Goal: Book appointment/travel/reservation

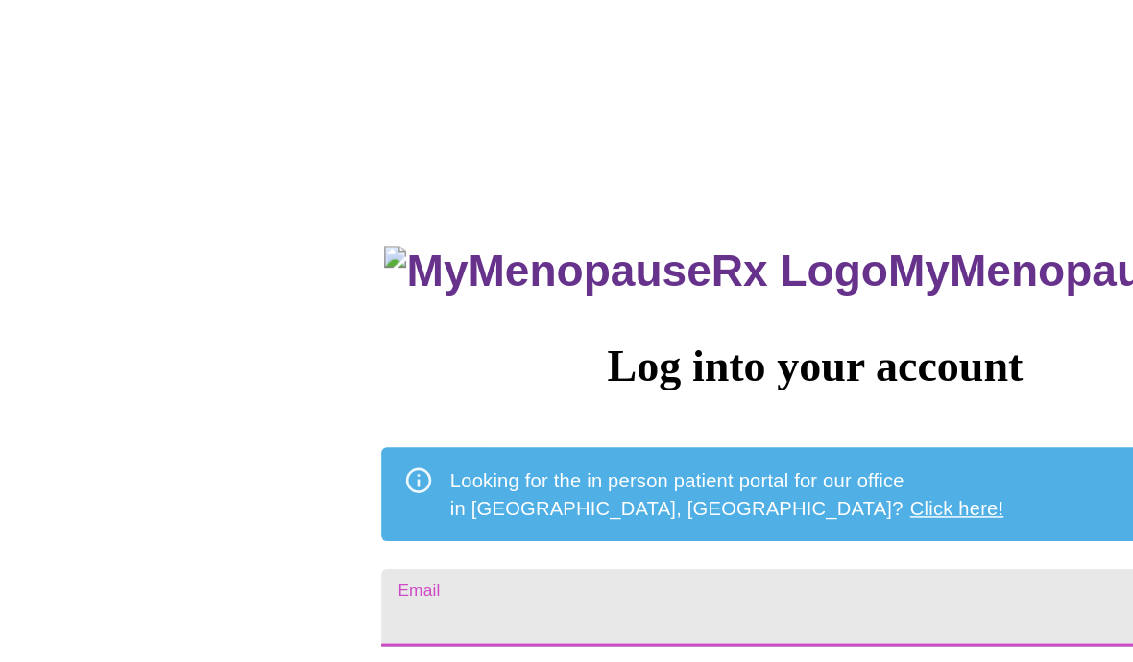
type input "[EMAIL_ADDRESS][DOMAIN_NAME]"
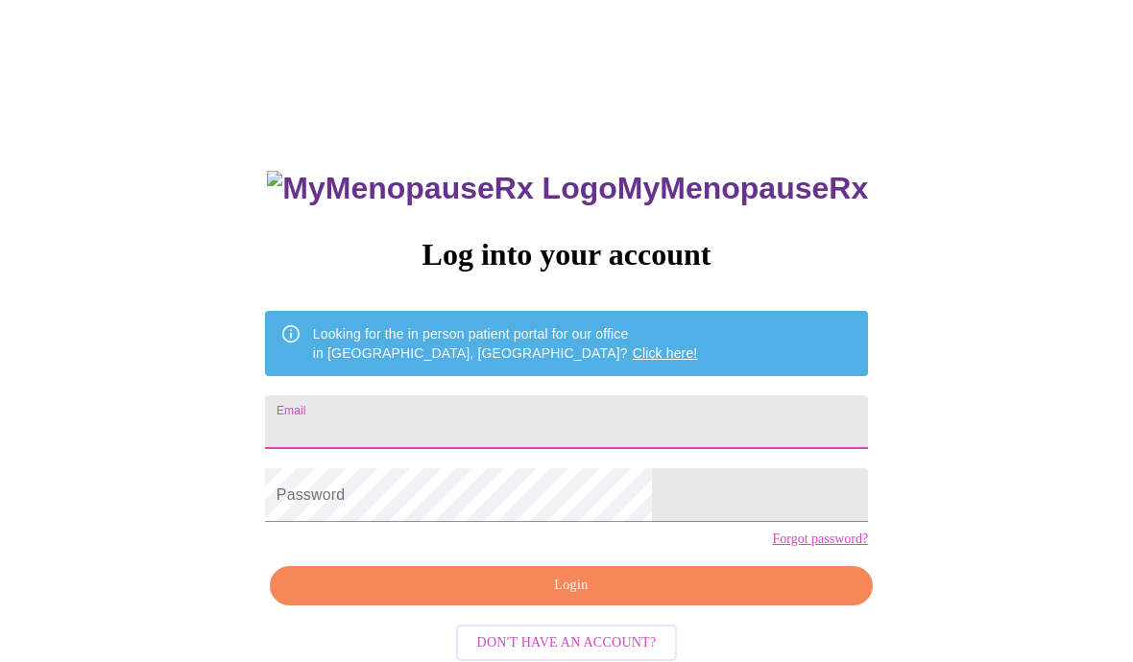
scroll to position [272, 0]
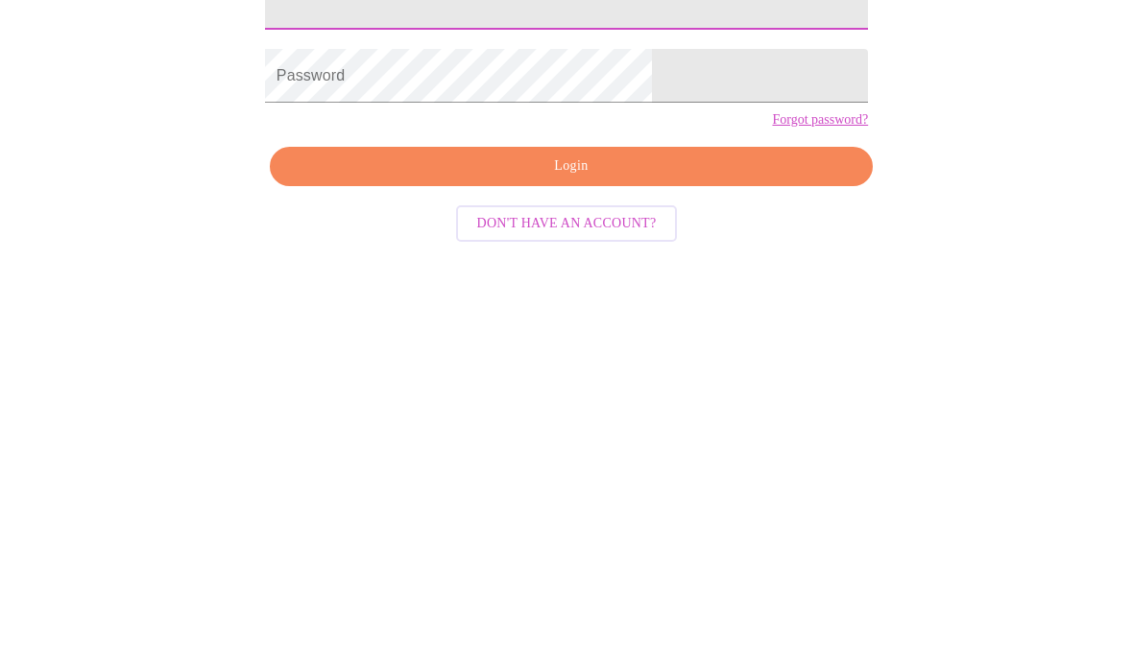
type input "[EMAIL_ADDRESS][DOMAIN_NAME]"
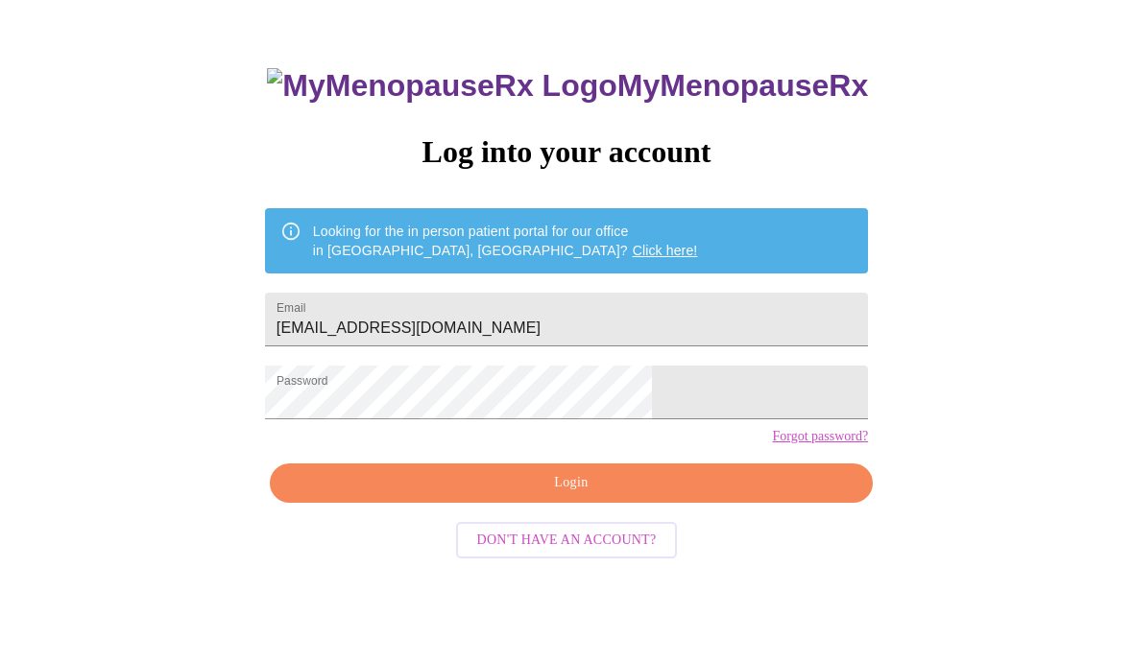
click at [594, 495] on span "Login" at bounding box center [571, 483] width 559 height 24
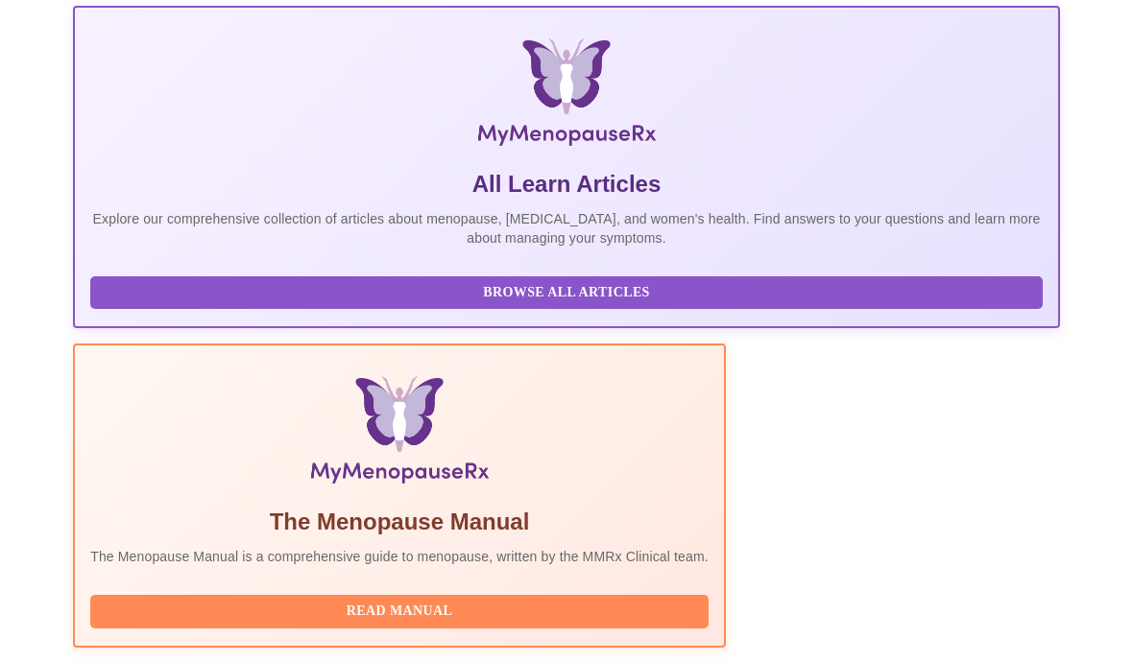
scroll to position [0, 999]
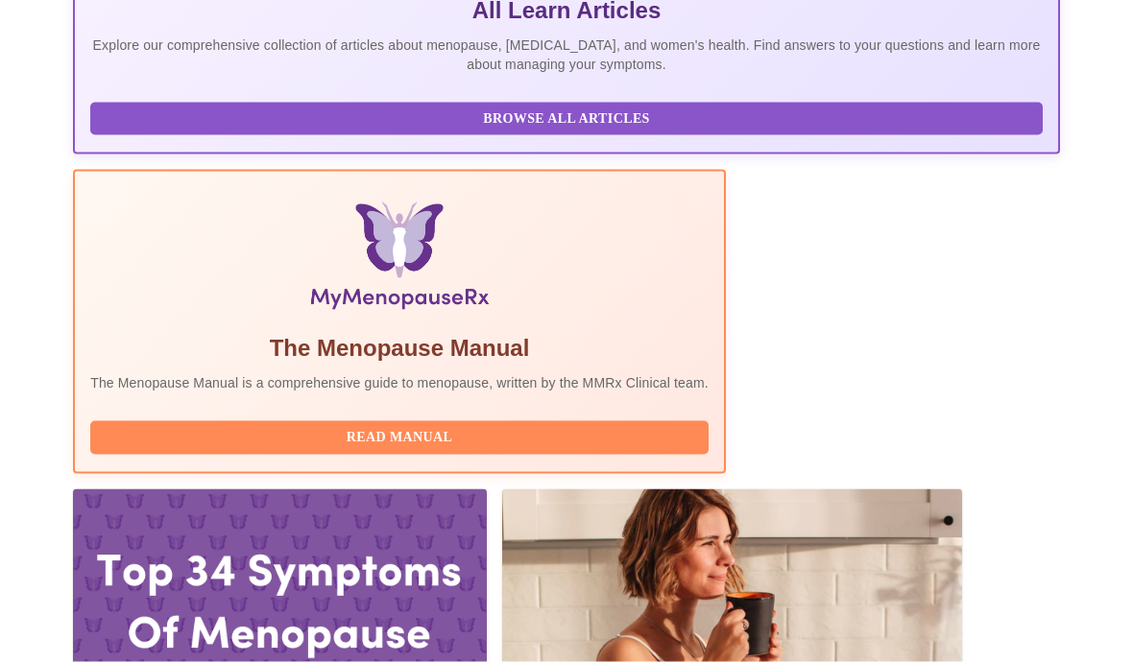
scroll to position [493, 0]
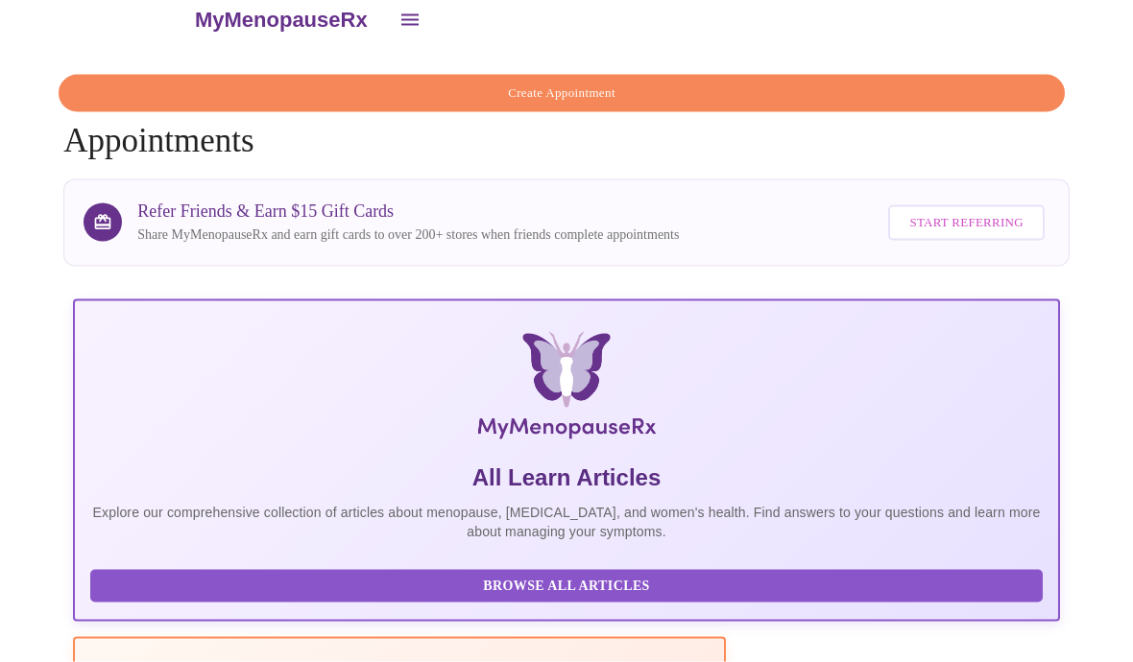
scroll to position [0, 0]
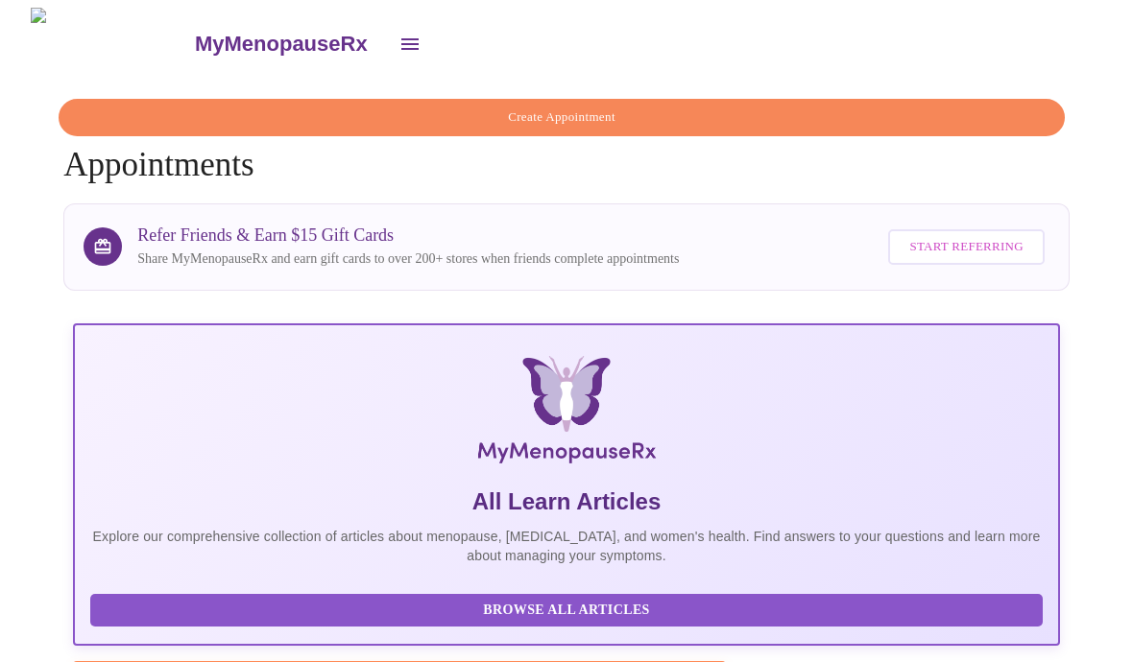
click at [120, 109] on span "Create Appointment" at bounding box center [562, 118] width 962 height 22
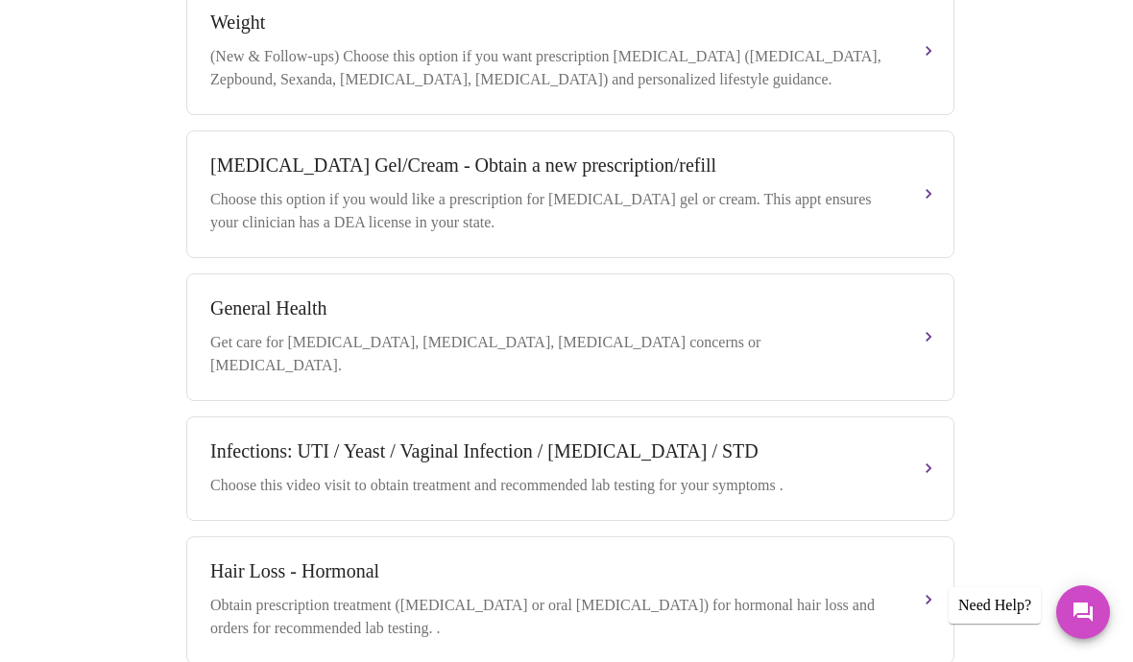
scroll to position [739, 0]
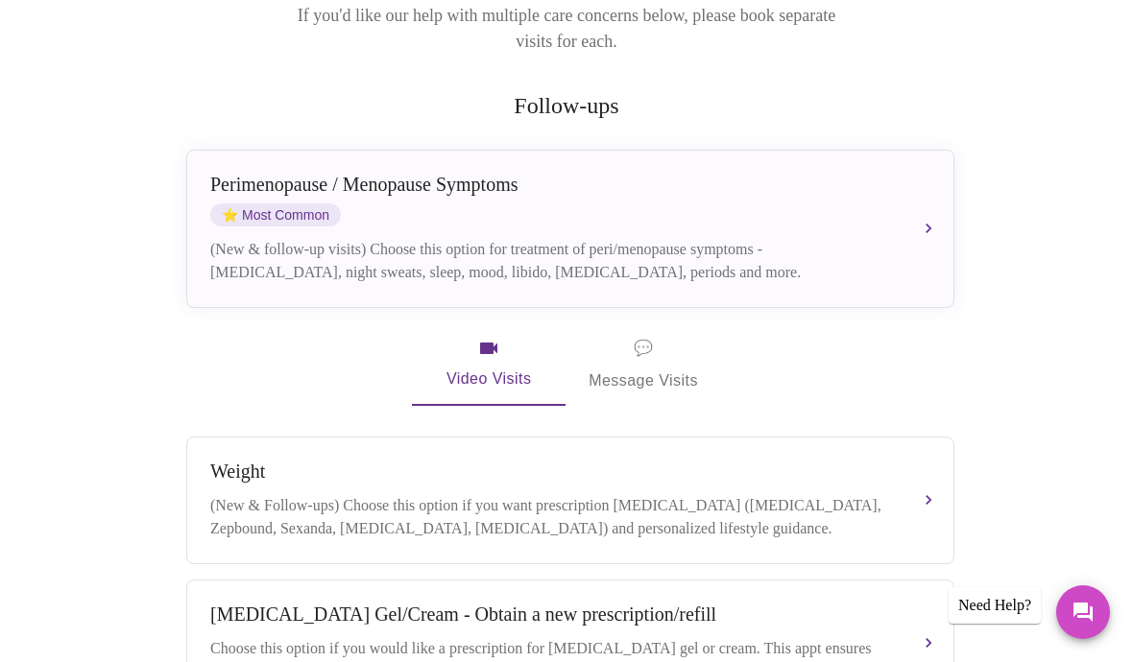
click at [890, 206] on div "[MEDICAL_DATA] / Menopause Symptoms ⭐ Most Common (New & follow-up visits) Choo…" at bounding box center [570, 229] width 720 height 110
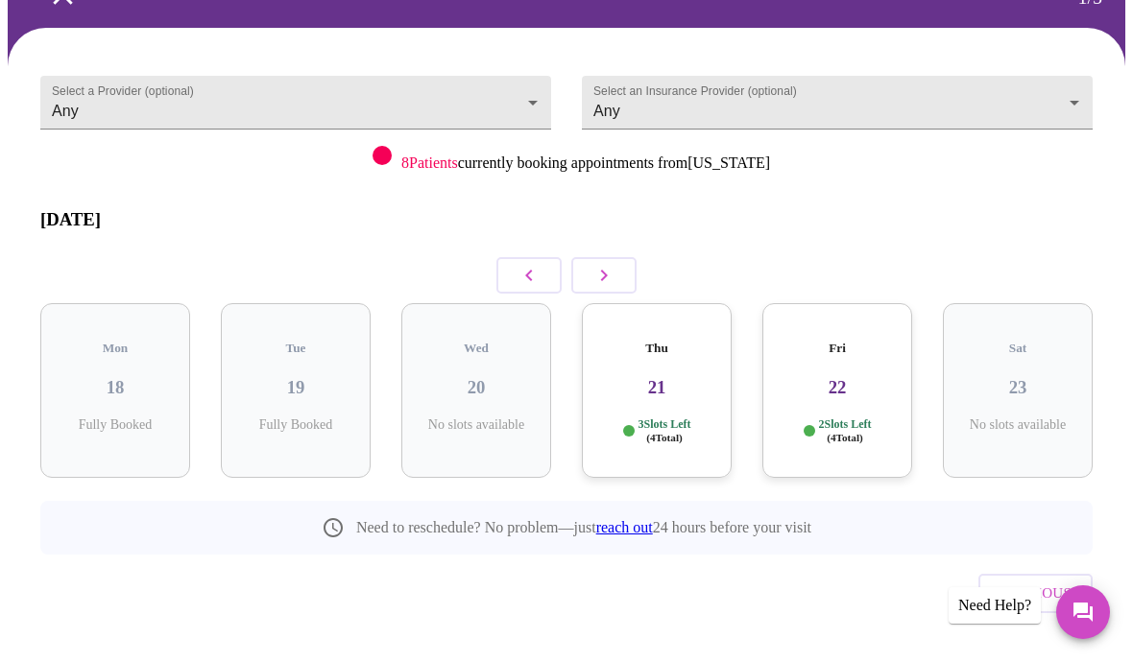
click at [143, 101] on body "MyMenopauseRx Confirm 1 / 5 Select a Provider (optional) Any Any Select an Insu…" at bounding box center [567, 301] width 1118 height 815
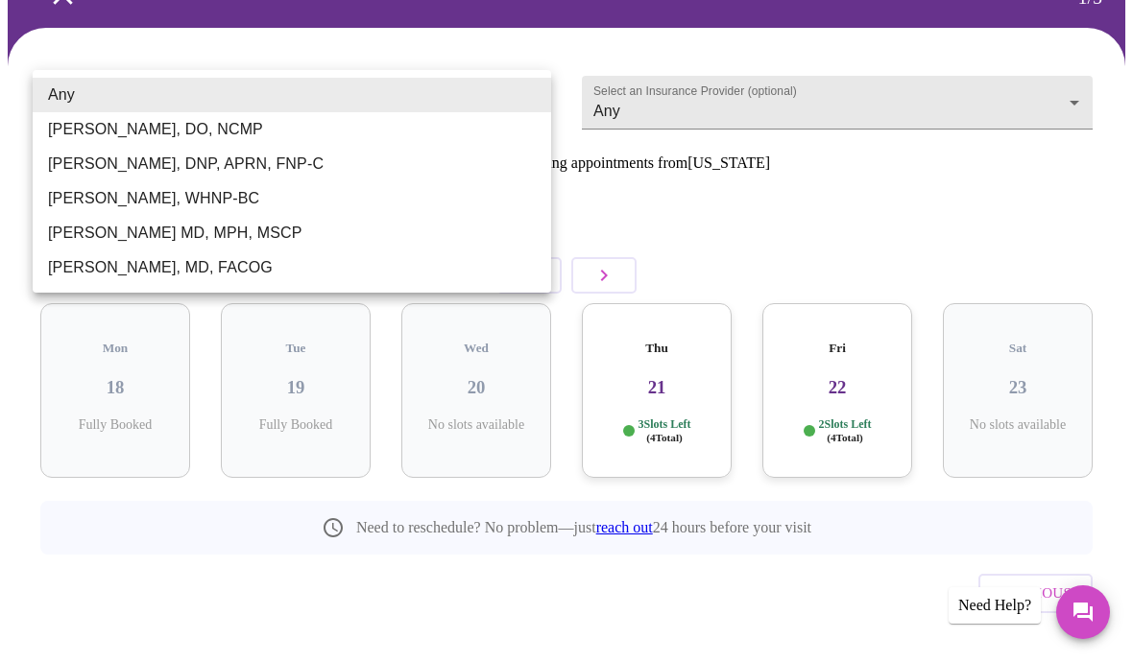
click at [57, 96] on li "Any" at bounding box center [292, 95] width 518 height 35
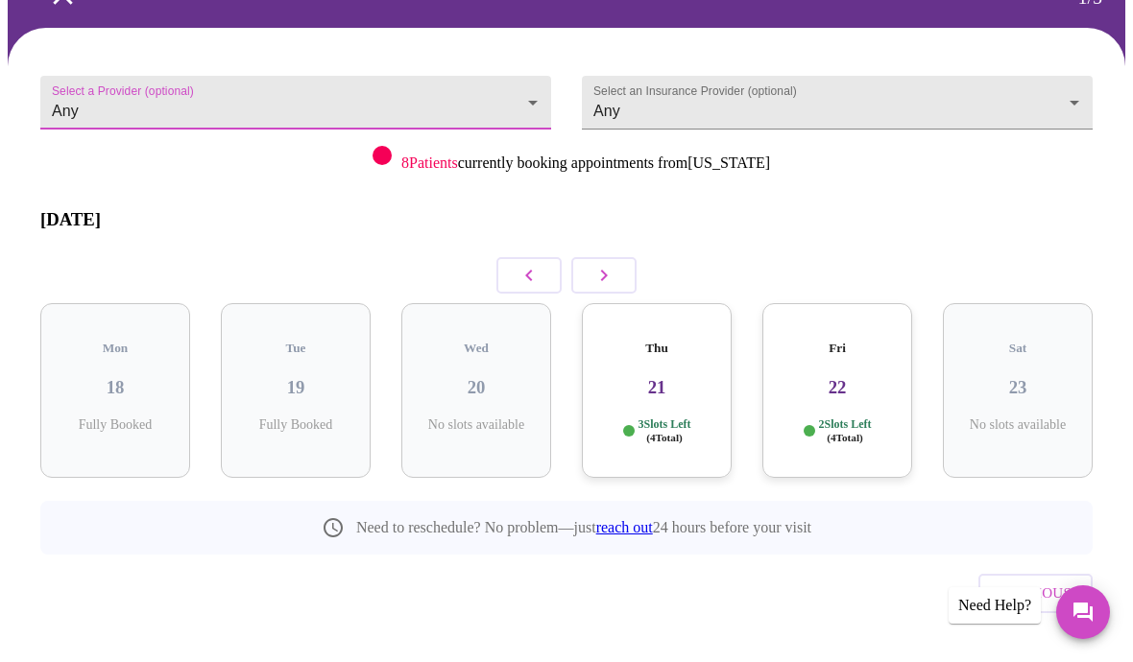
click at [1067, 93] on body "MyMenopauseRx Confirm 1 / 5 Select a Provider (optional) Any Any Select an Insu…" at bounding box center [567, 301] width 1118 height 815
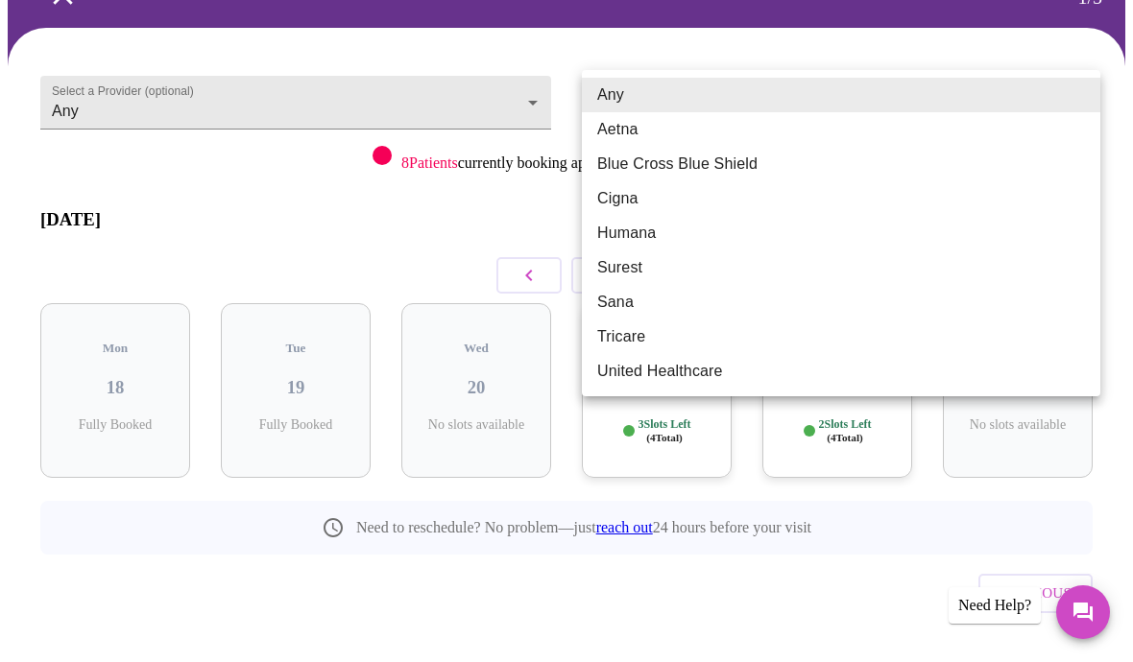
click at [740, 161] on li "Blue Cross Blue Shield" at bounding box center [841, 164] width 518 height 35
type input "Blue Cross Blue Shield"
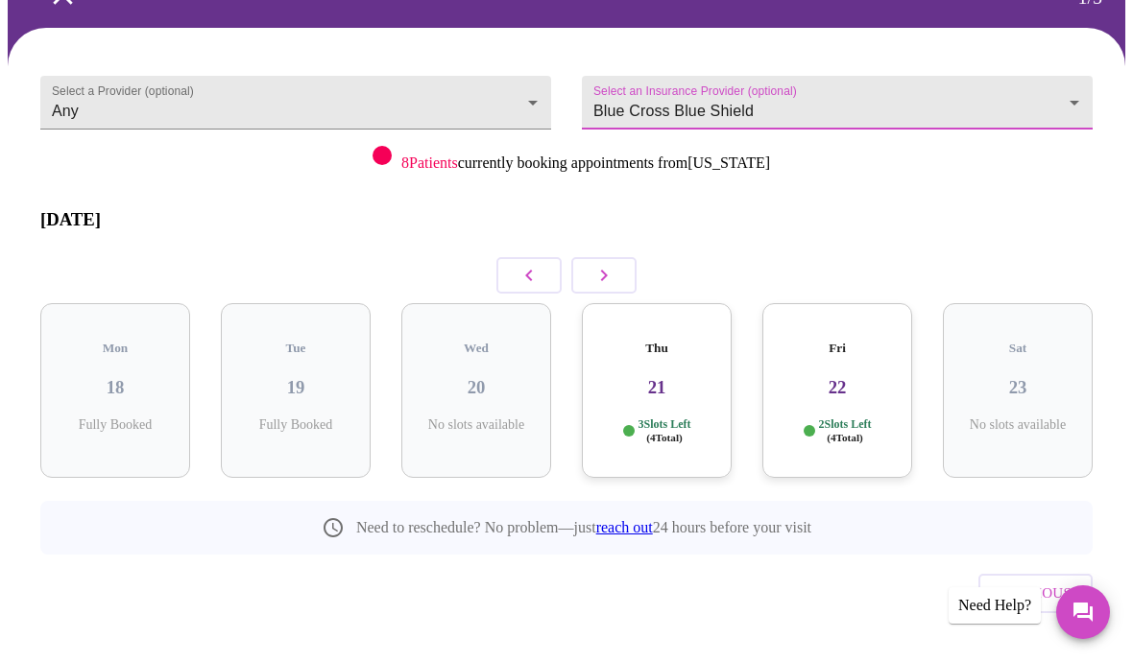
click at [848, 377] on h3 "22" at bounding box center [837, 387] width 119 height 21
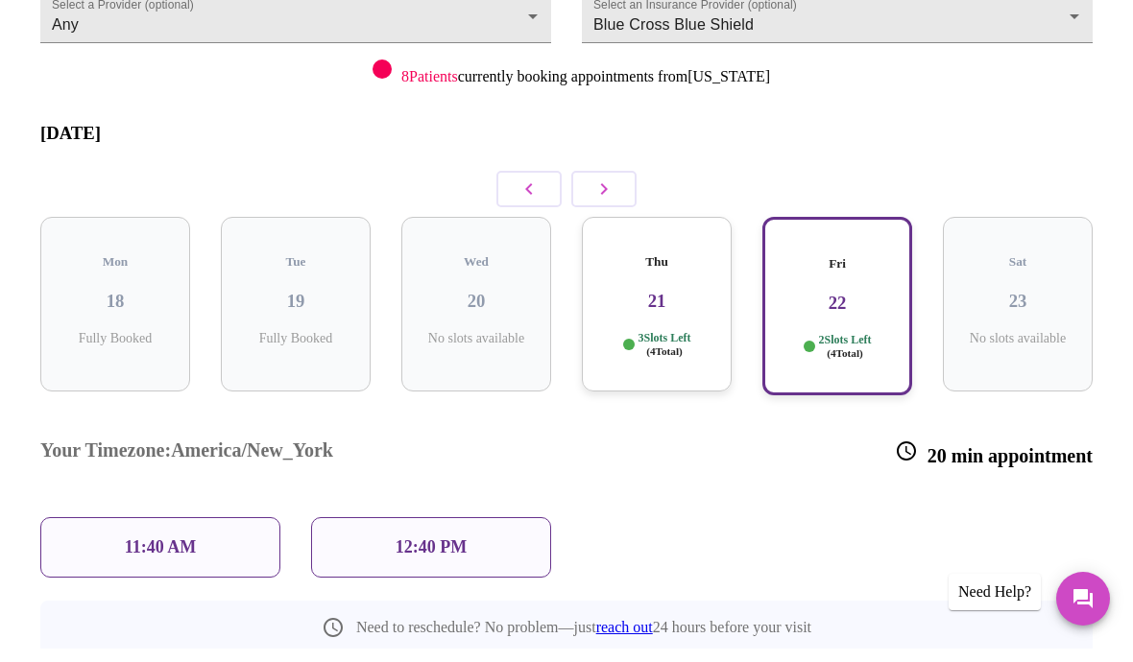
scroll to position [184, 0]
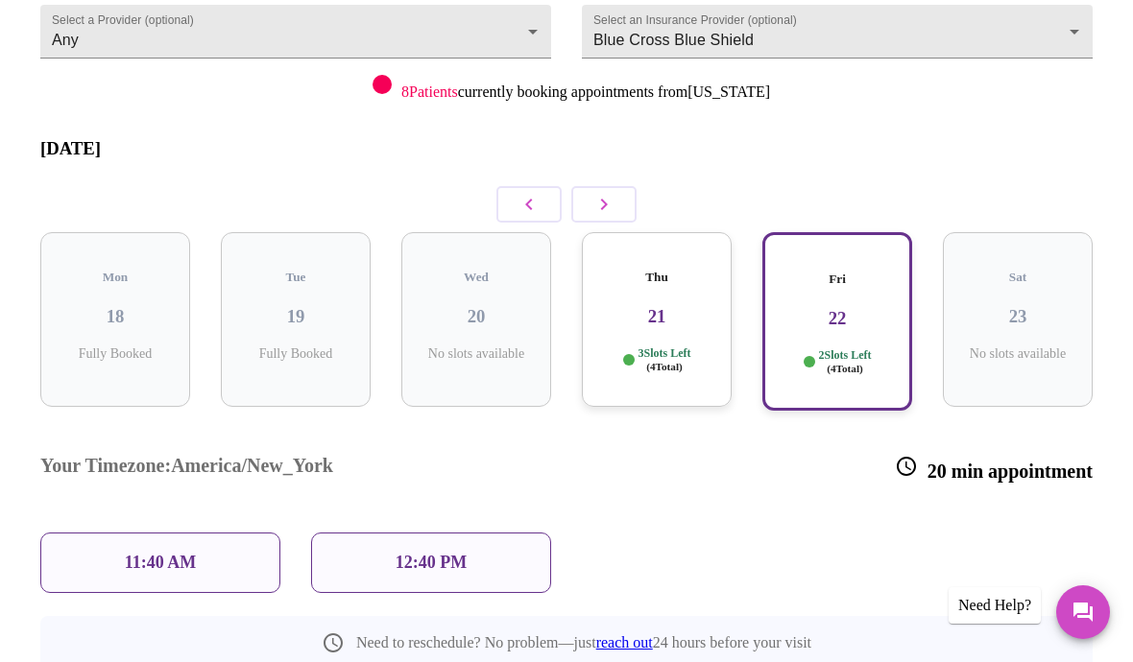
click at [96, 533] on div "11:40 AM" at bounding box center [160, 563] width 240 height 60
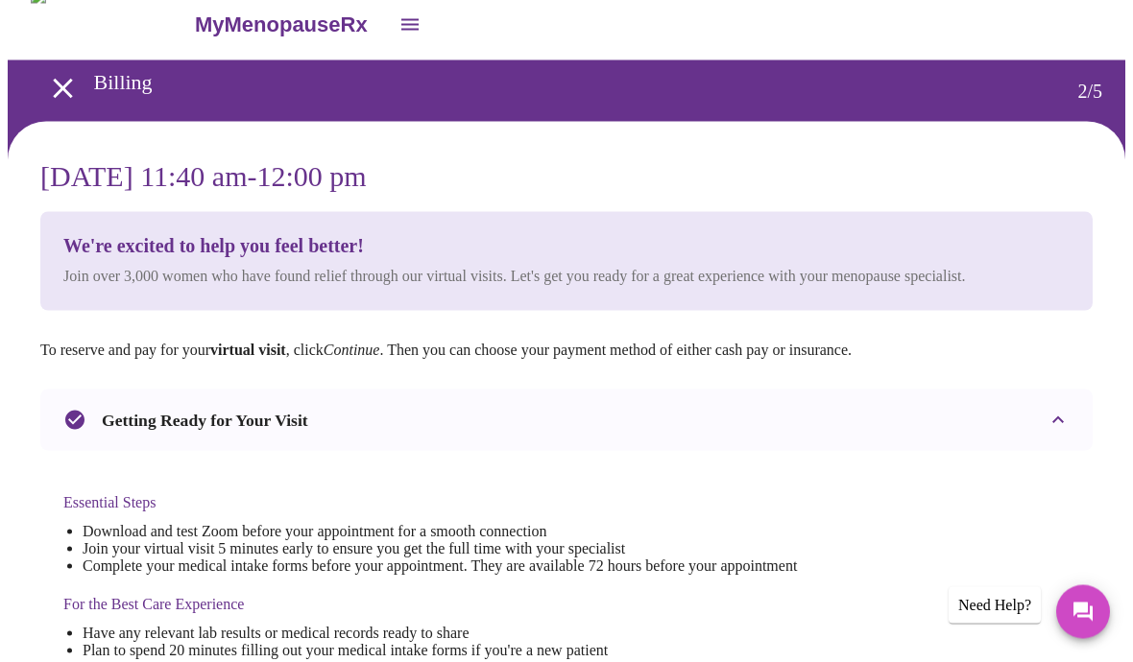
scroll to position [0, 0]
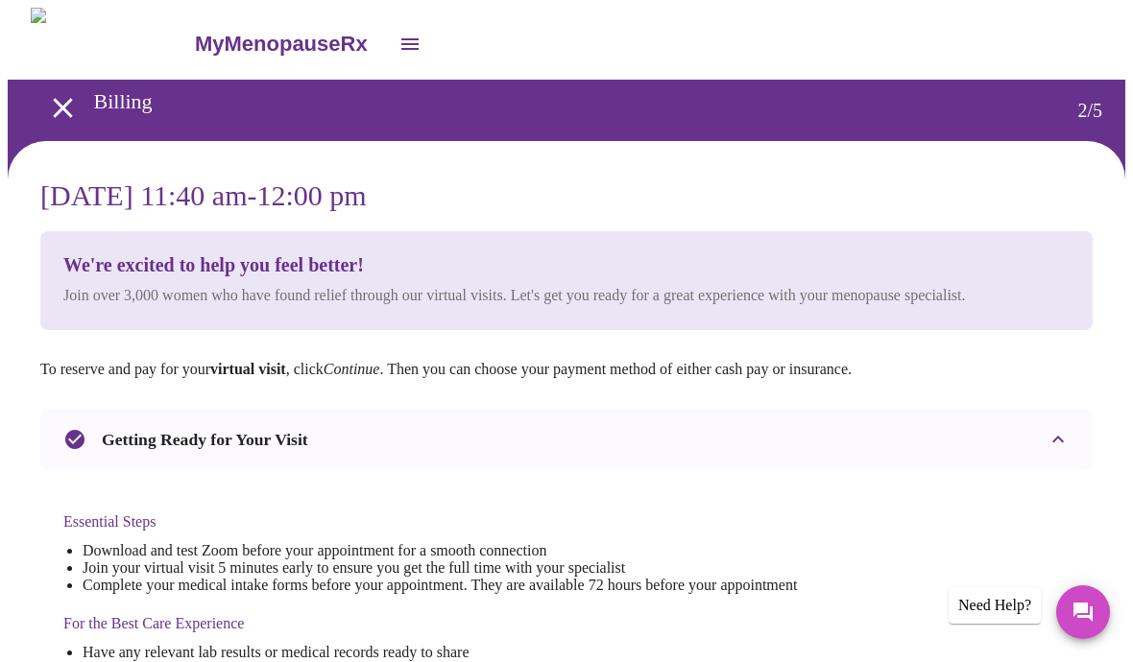
click at [52, 101] on icon "open drawer" at bounding box center [63, 108] width 34 height 34
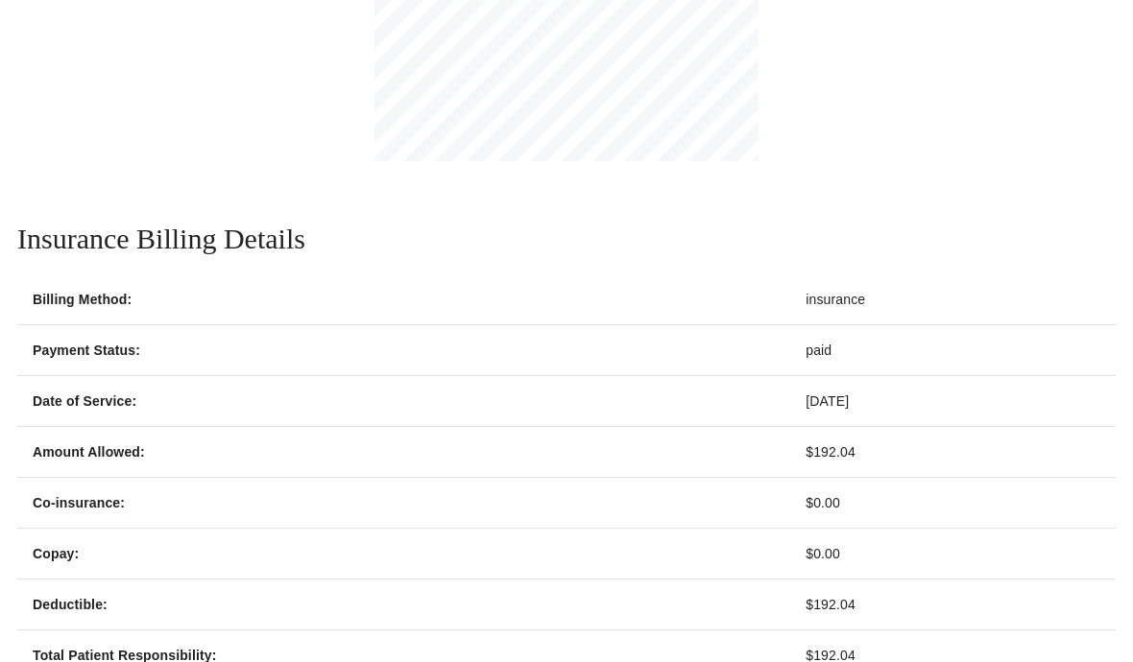
scroll to position [638, 0]
